Goal: Task Accomplishment & Management: Use online tool/utility

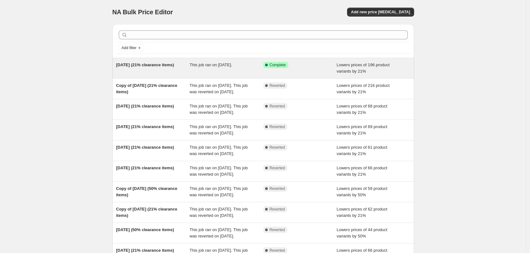
click at [218, 68] on div "This job ran on August 13, 2025." at bounding box center [227, 68] width 74 height 13
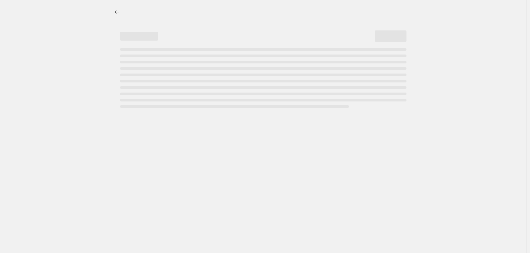
select select "percentage"
select select "collection"
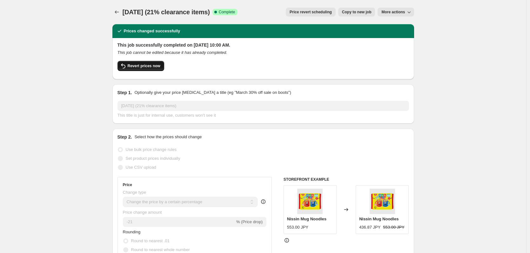
click at [155, 67] on span "Revert prices now" at bounding box center [144, 66] width 33 height 5
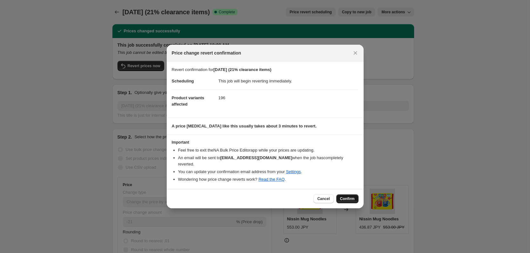
click at [347, 199] on span "Confirm" at bounding box center [347, 199] width 15 height 5
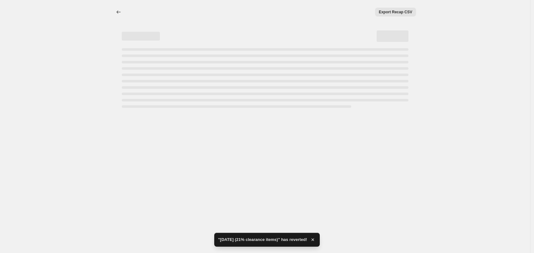
select select "percentage"
select select "collection"
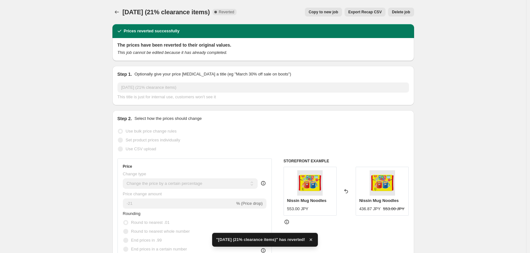
click at [327, 10] on span "Copy to new job" at bounding box center [324, 12] width 30 height 5
select select "percentage"
select select "collection"
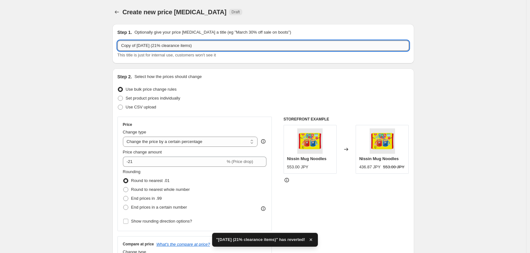
click at [145, 45] on input "Copy of 8/13/2025 (21% clearance items)" at bounding box center [264, 46] width 292 height 10
click at [147, 46] on input "Copy of 8/13/2025 (21% clearance items)" at bounding box center [264, 46] width 292 height 10
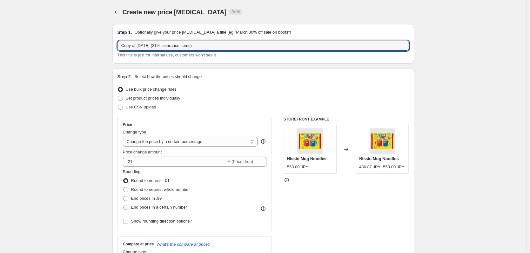
drag, startPoint x: 139, startPoint y: 46, endPoint x: 115, endPoint y: 43, distance: 24.4
click at [115, 43] on div "Step 1. Optionally give your price change job a title (eg "March 30% off sale o…" at bounding box center [263, 43] width 302 height 39
click at [125, 43] on input "8/13/2025 (21% clearance items)" at bounding box center [264, 46] width 292 height 10
drag, startPoint x: 131, startPoint y: 46, endPoint x: 132, endPoint y: 65, distance: 19.1
click at [131, 46] on input "8/13/2025 (21% clearance items)" at bounding box center [264, 46] width 292 height 10
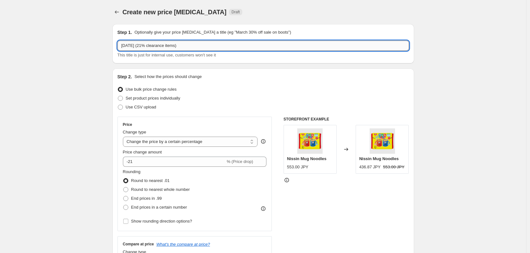
click at [208, 44] on input "8/18/2025 (21% clearance items)" at bounding box center [264, 46] width 292 height 10
type input "8/18/2025 (21% clearance items)"
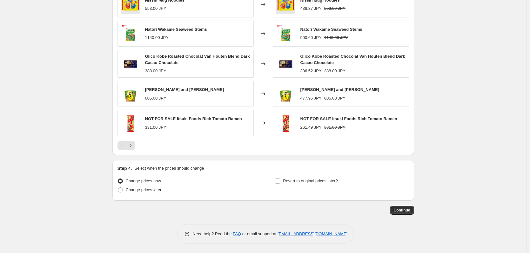
scroll to position [455, 0]
click at [394, 208] on button "Continue" at bounding box center [402, 210] width 24 height 9
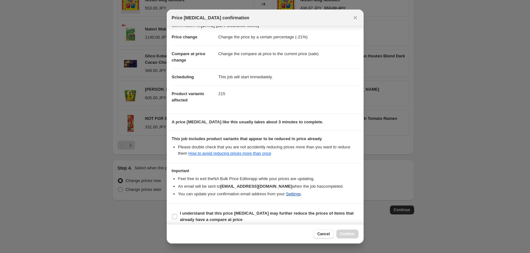
scroll to position [14, 0]
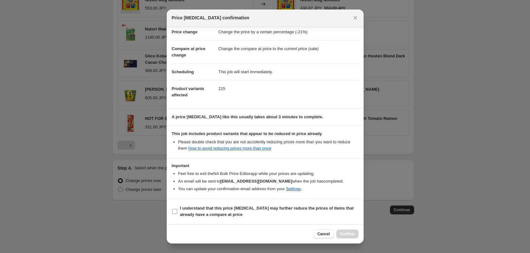
click at [175, 213] on input "I understand that this price change job may further reduce the prices of items …" at bounding box center [174, 211] width 5 height 5
checkbox input "true"
click at [347, 236] on span "Confirm" at bounding box center [347, 234] width 15 height 5
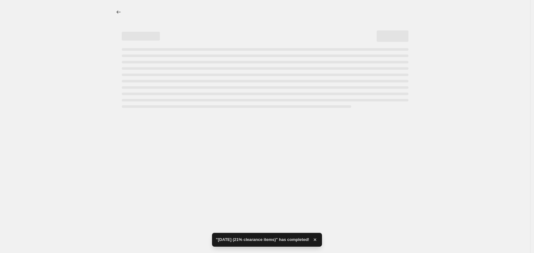
select select "percentage"
select select "collection"
